Goal: Complete application form

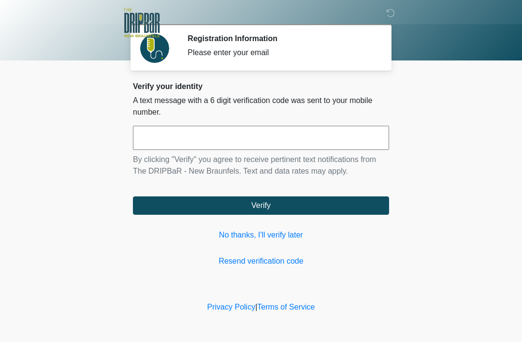
click at [270, 239] on link "No thanks, I'll verify later" at bounding box center [261, 235] width 256 height 12
click at [271, 241] on div "Verify your identity A text message with a 6 digit verification code was sent t…" at bounding box center [261, 174] width 256 height 185
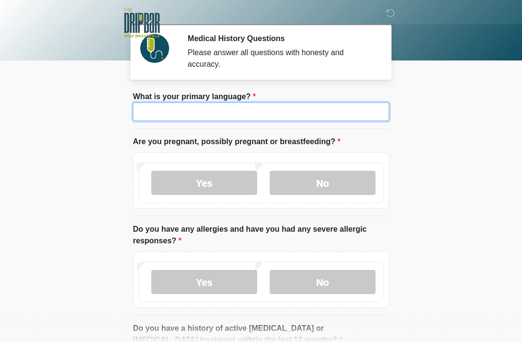
click at [319, 120] on input "What is your primary language?" at bounding box center [261, 111] width 256 height 18
type input "*******"
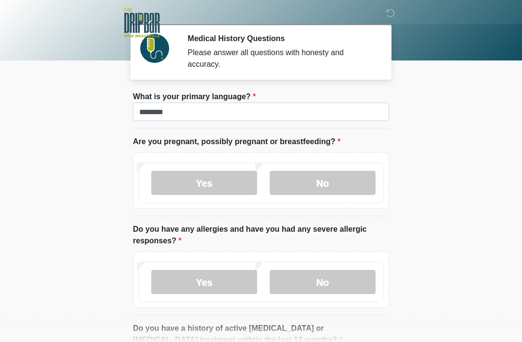
click at [359, 181] on label "No" at bounding box center [323, 183] width 106 height 24
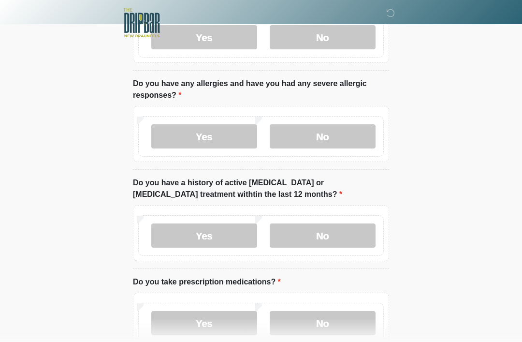
scroll to position [146, 0]
click at [221, 132] on label "Yes" at bounding box center [204, 136] width 106 height 24
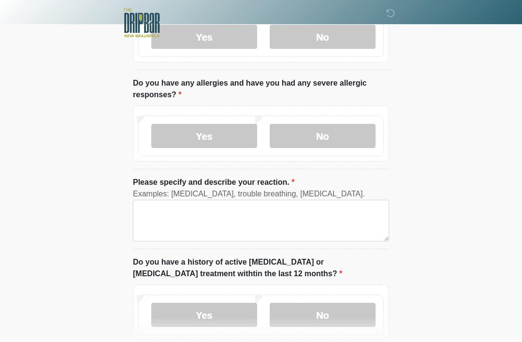
click at [319, 194] on div "Examples: hives, trouble breathing, anaphylaxis." at bounding box center [261, 194] width 256 height 12
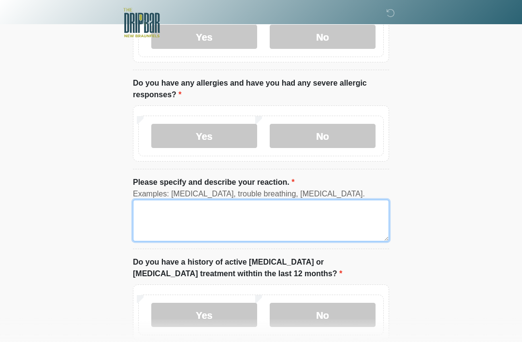
click at [365, 229] on textarea "Please specify and describe your reaction." at bounding box center [261, 221] width 256 height 42
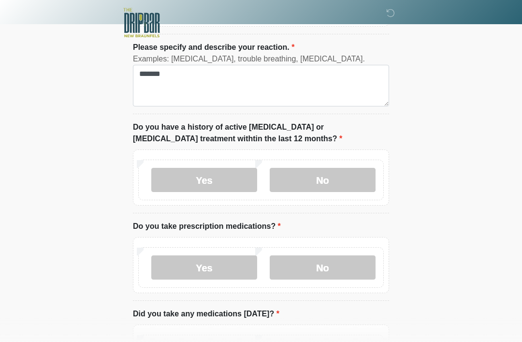
scroll to position [285, 0]
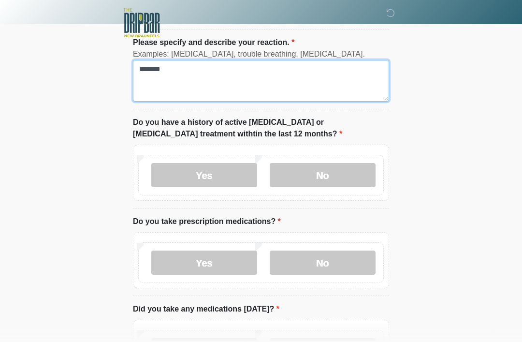
type textarea "******"
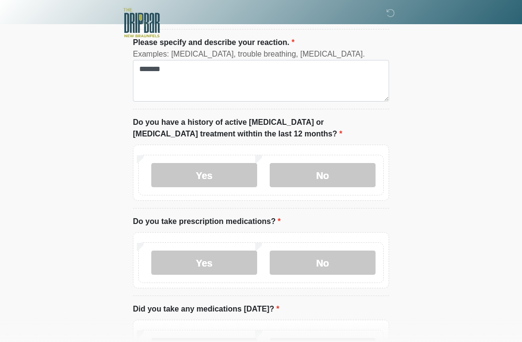
click at [344, 163] on label "No" at bounding box center [323, 175] width 106 height 24
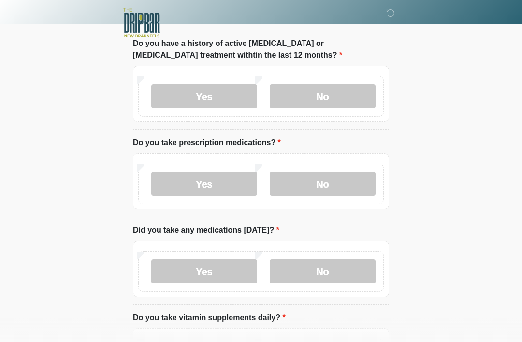
scroll to position [366, 0]
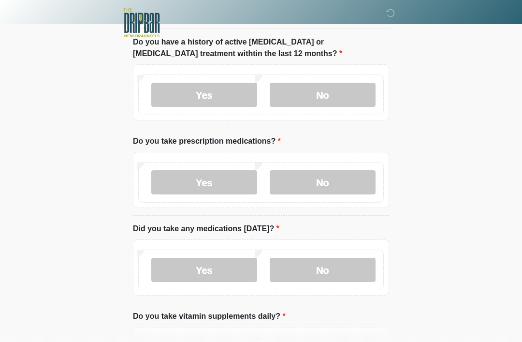
click at [232, 178] on label "Yes" at bounding box center [204, 182] width 106 height 24
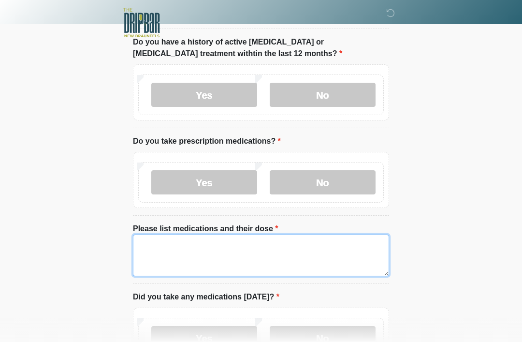
click at [276, 244] on textarea "Please list medications and their dose" at bounding box center [261, 255] width 256 height 42
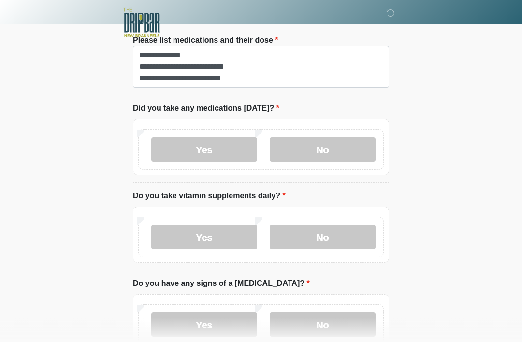
scroll to position [554, 0]
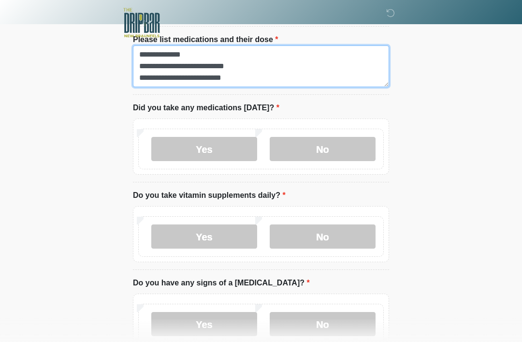
type textarea "**********"
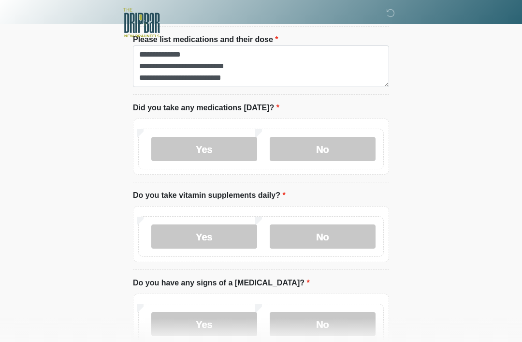
click at [234, 145] on label "Yes" at bounding box center [204, 149] width 106 height 24
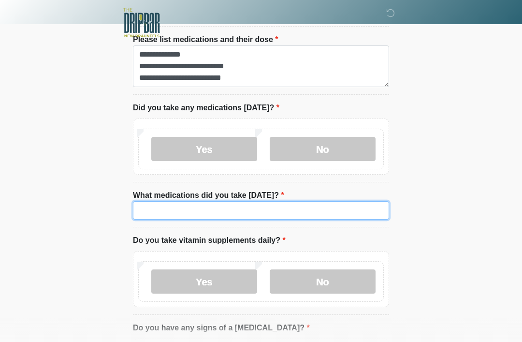
click at [303, 216] on input "What medications did you take today?" at bounding box center [261, 210] width 256 height 18
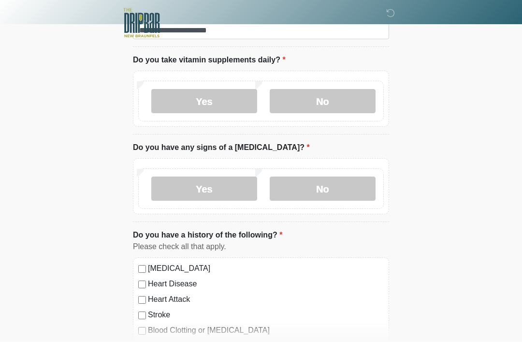
scroll to position [738, 0]
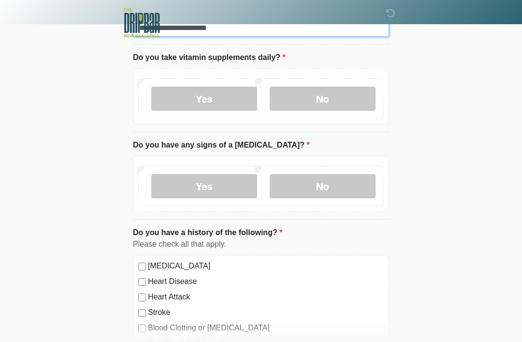
type input "**********"
click at [215, 98] on label "Yes" at bounding box center [204, 99] width 106 height 24
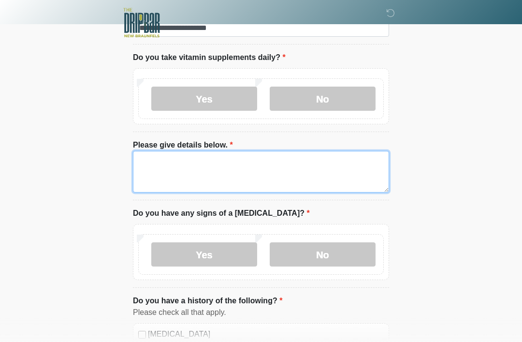
click at [263, 153] on textarea "Please give details below." at bounding box center [261, 172] width 256 height 42
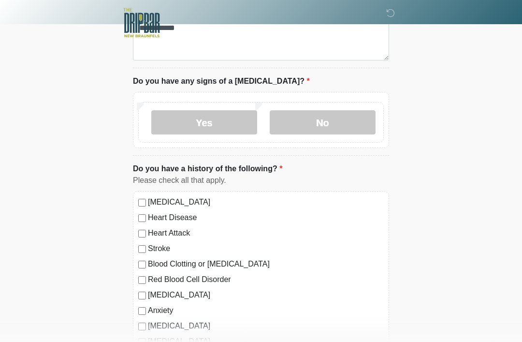
scroll to position [871, 0]
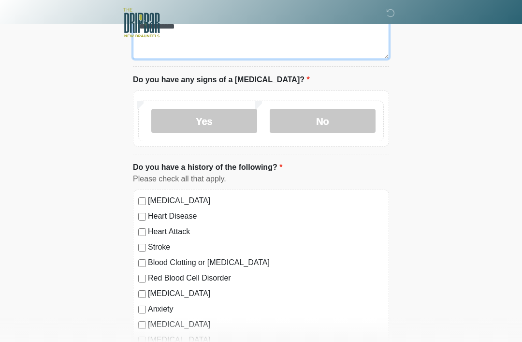
type textarea "**********"
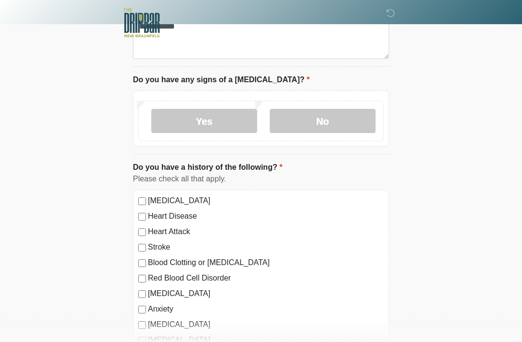
click at [361, 121] on label "No" at bounding box center [323, 121] width 106 height 24
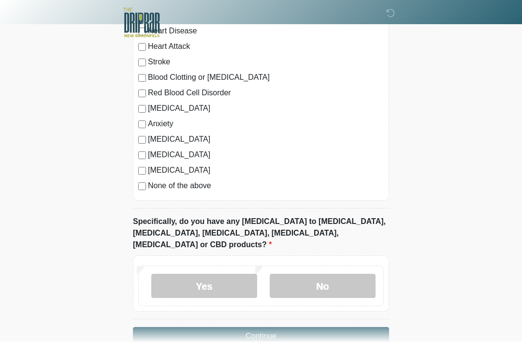
scroll to position [1066, 0]
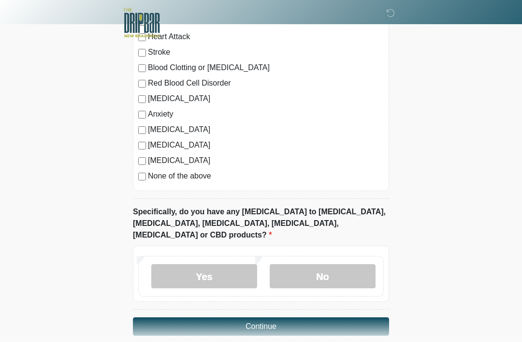
click at [354, 271] on label "No" at bounding box center [323, 276] width 106 height 24
click at [337, 317] on button "Continue" at bounding box center [261, 326] width 256 height 18
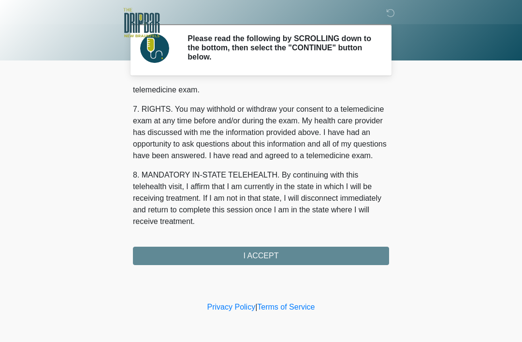
scroll to position [424, 0]
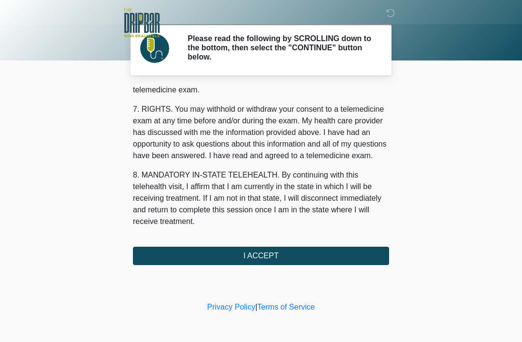
click at [353, 250] on button "I ACCEPT" at bounding box center [261, 256] width 256 height 18
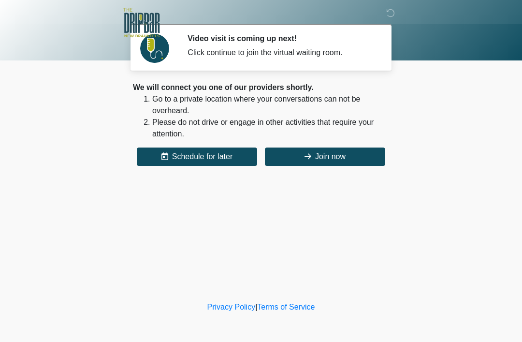
click at [359, 156] on button "Join now" at bounding box center [325, 156] width 120 height 18
